Goal: Task Accomplishment & Management: Complete application form

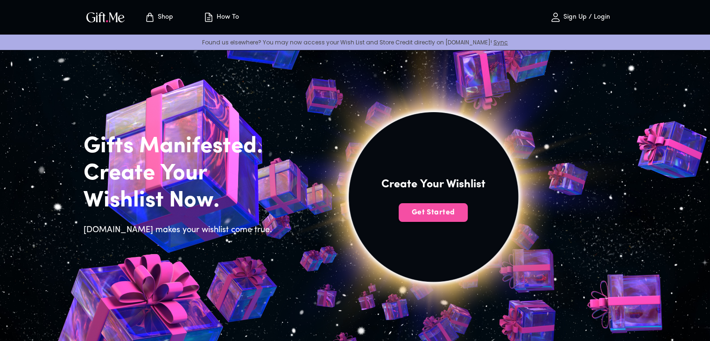
click at [426, 212] on span "Get Started" at bounding box center [433, 212] width 69 height 10
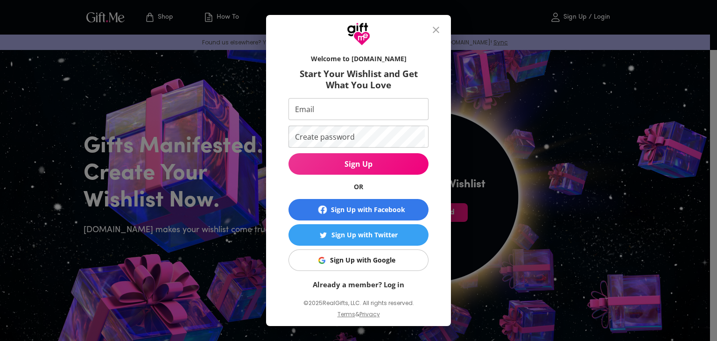
click at [390, 212] on div "Sign Up with Facebook" at bounding box center [368, 210] width 74 height 10
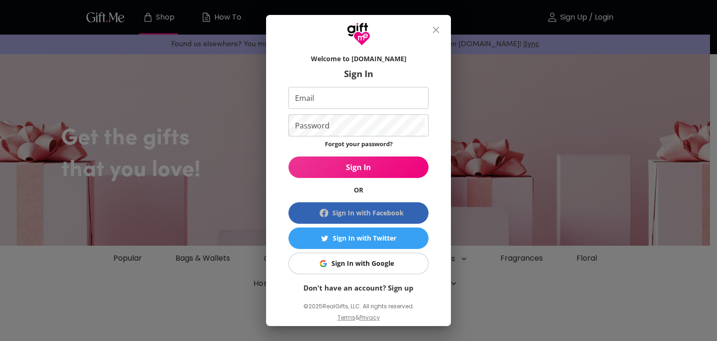
drag, startPoint x: 298, startPoint y: 211, endPoint x: 303, endPoint y: 198, distance: 13.3
click at [302, 201] on form "Welcome to Gift.me Sign In Email Email Password Password Forgot your password? …" at bounding box center [359, 171] width 140 height 243
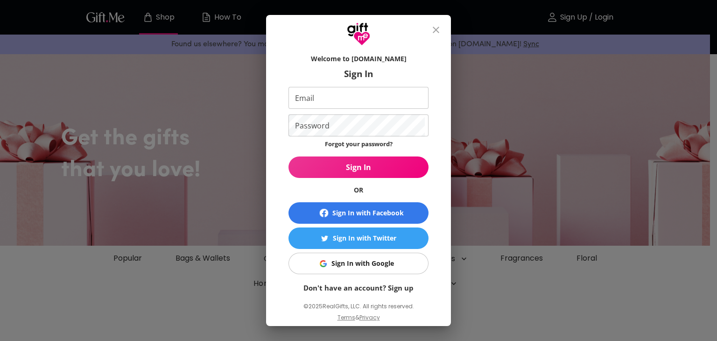
click at [367, 289] on link "Don't have an account? Sign up" at bounding box center [359, 287] width 110 height 9
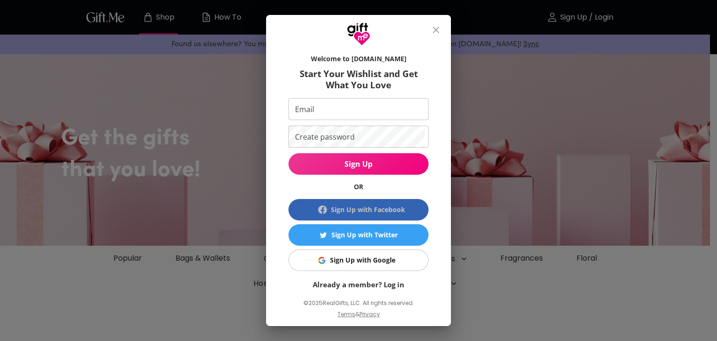
click at [344, 200] on button "Sign Up with Facebook" at bounding box center [359, 209] width 140 height 21
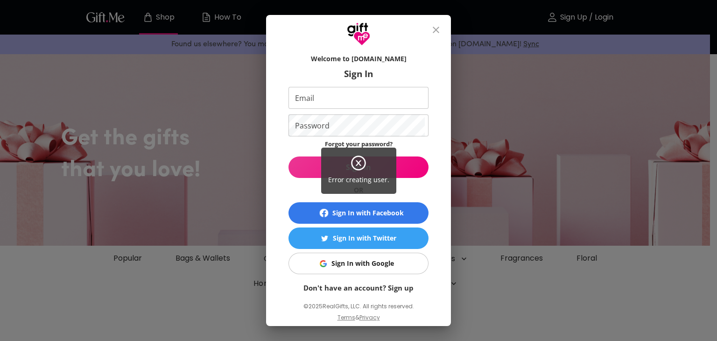
click at [366, 286] on div "Error creating user." at bounding box center [358, 170] width 717 height 341
click at [387, 286] on div "Error creating user." at bounding box center [358, 170] width 717 height 341
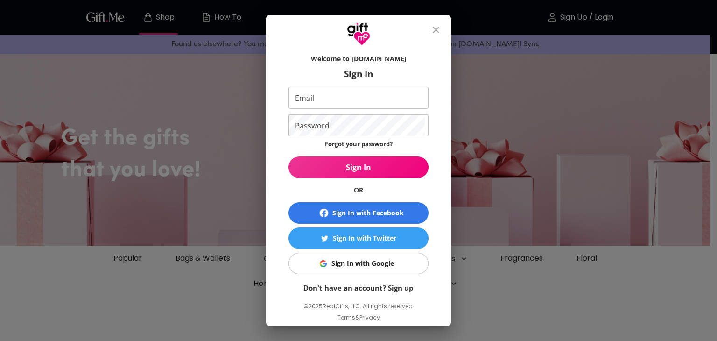
click at [364, 286] on link "Don't have an account? Sign up" at bounding box center [359, 287] width 110 height 9
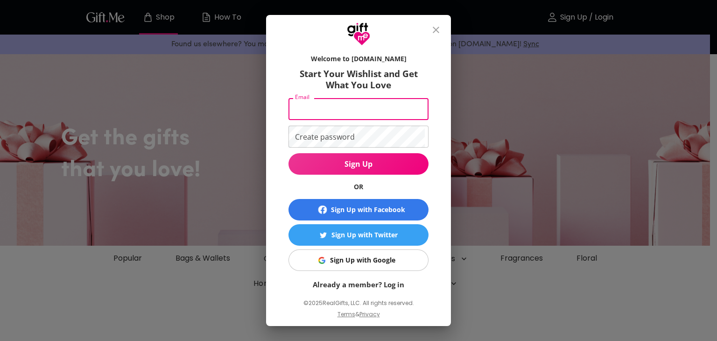
click at [342, 111] on input "Email" at bounding box center [357, 109] width 136 height 22
drag, startPoint x: 350, startPoint y: 110, endPoint x: 344, endPoint y: 107, distance: 6.9
click at [344, 107] on input "[EMAIL_ADDRESS][DOMAIN_NAME]" at bounding box center [357, 109] width 136 height 22
drag, startPoint x: 390, startPoint y: 107, endPoint x: 265, endPoint y: 92, distance: 126.6
click at [266, 92] on div "Welcome to [DOMAIN_NAME] Start Your Wishlist and Get What You Love Email [EMAIL…" at bounding box center [358, 186] width 185 height 280
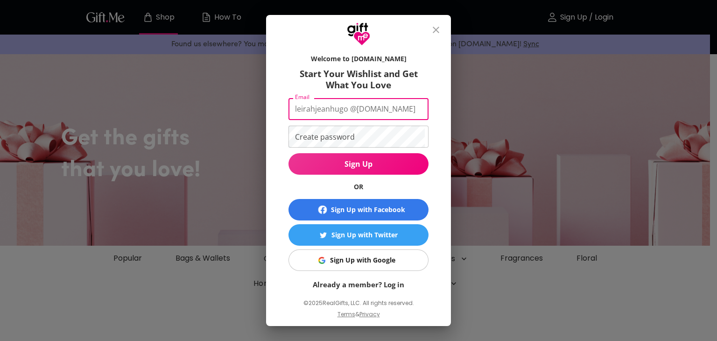
click at [405, 107] on input "leirahjeanhugo @[DOMAIN_NAME]" at bounding box center [357, 109] width 136 height 22
drag, startPoint x: 405, startPoint y: 107, endPoint x: 342, endPoint y: 99, distance: 64.0
click at [342, 99] on input "leirahjeanhugo @[DOMAIN_NAME]" at bounding box center [357, 109] width 136 height 22
click at [369, 111] on input "[EMAIL_ADDRESS]," at bounding box center [357, 109] width 136 height 22
type input "[EMAIL_ADDRESS][DOMAIN_NAME]"
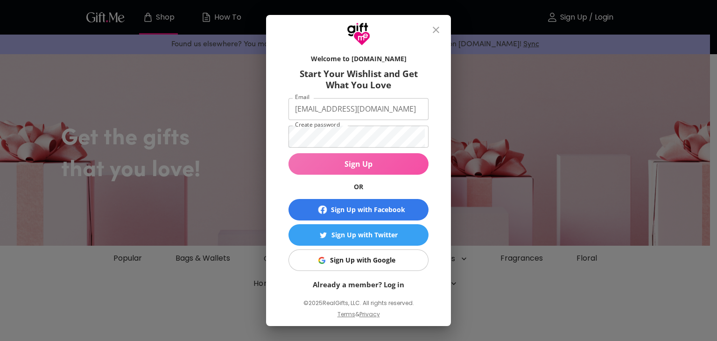
click at [306, 154] on button "Sign Up" at bounding box center [359, 163] width 140 height 21
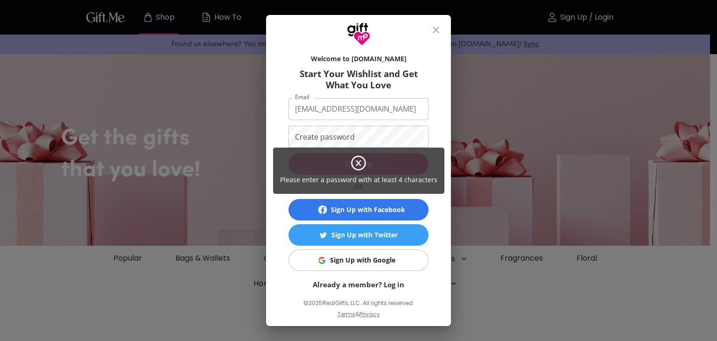
click at [314, 128] on div "Please enter a password with at least 4 characters" at bounding box center [358, 170] width 717 height 341
click at [312, 137] on div "Please enter a password with at least 4 characters" at bounding box center [358, 170] width 717 height 341
click at [355, 161] on icon at bounding box center [358, 163] width 17 height 17
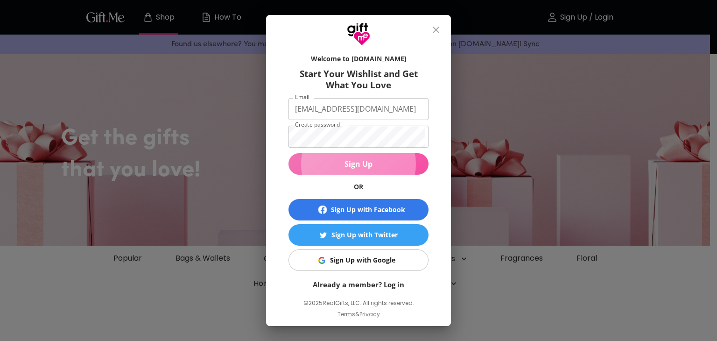
click at [393, 160] on span "Sign Up" at bounding box center [359, 164] width 140 height 10
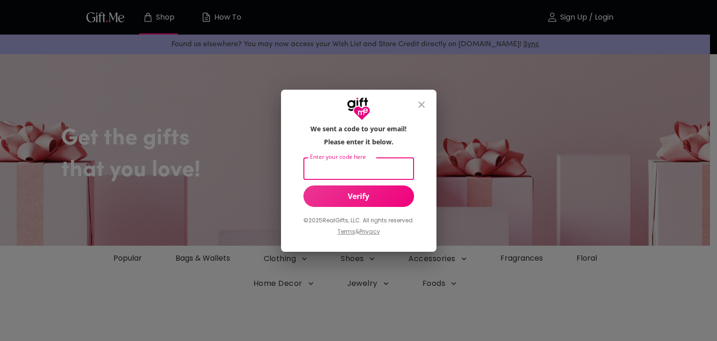
click at [376, 162] on input "Enter your code here" at bounding box center [357, 169] width 107 height 22
